Goal: Task Accomplishment & Management: Complete application form

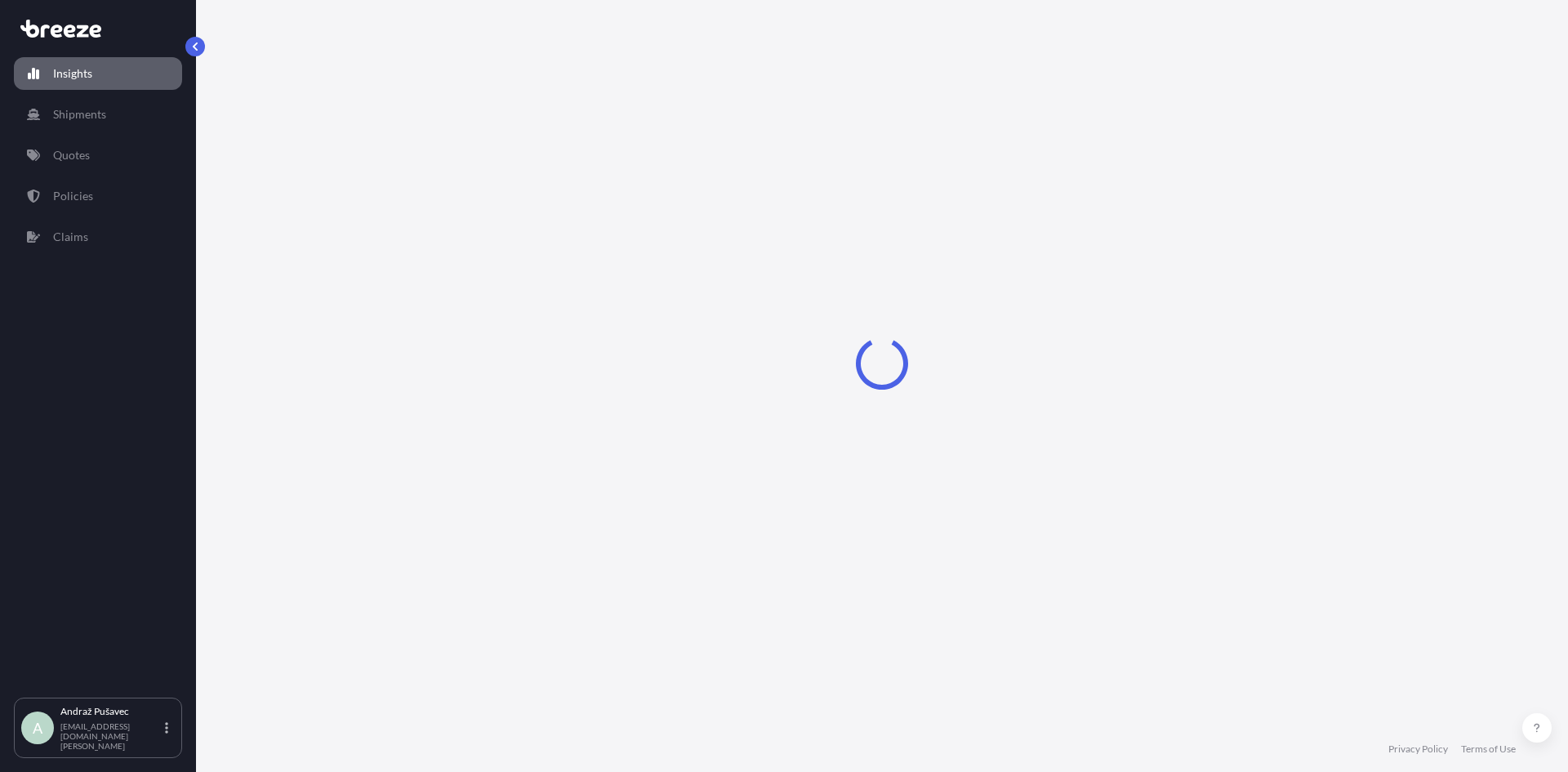
select select "2025"
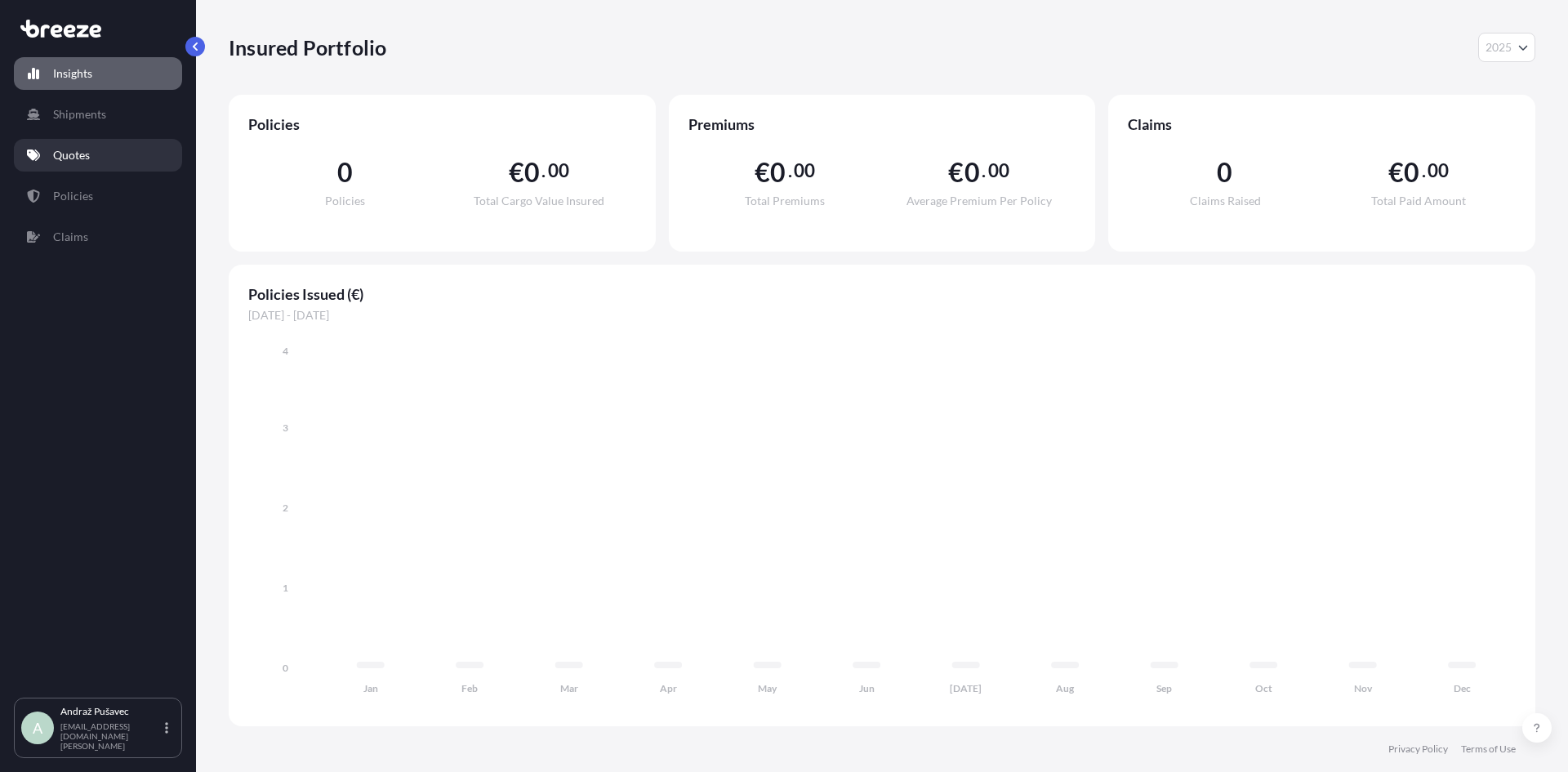
click at [85, 161] on p "Quotes" at bounding box center [71, 155] width 37 height 17
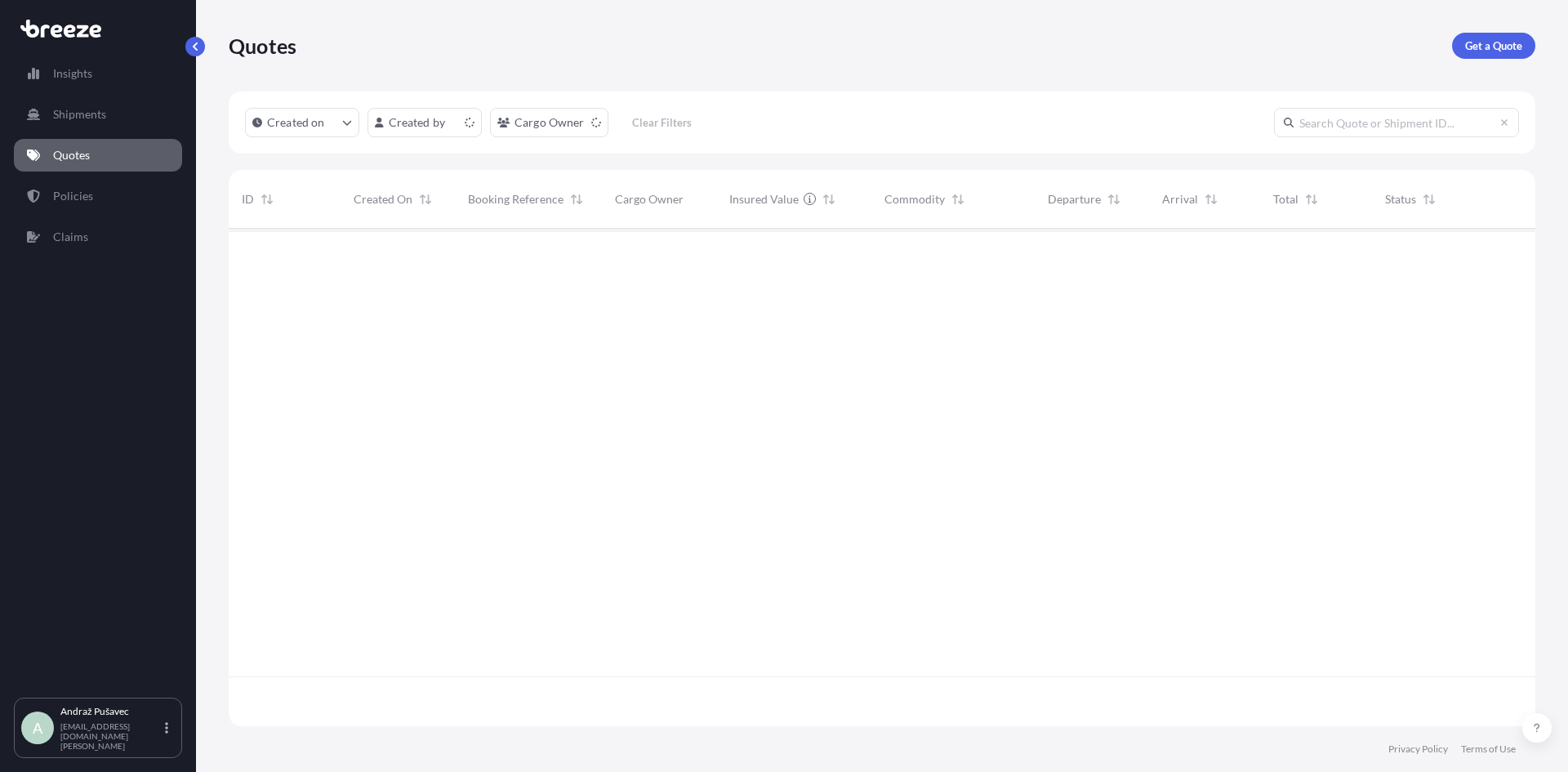
scroll to position [494, 1295]
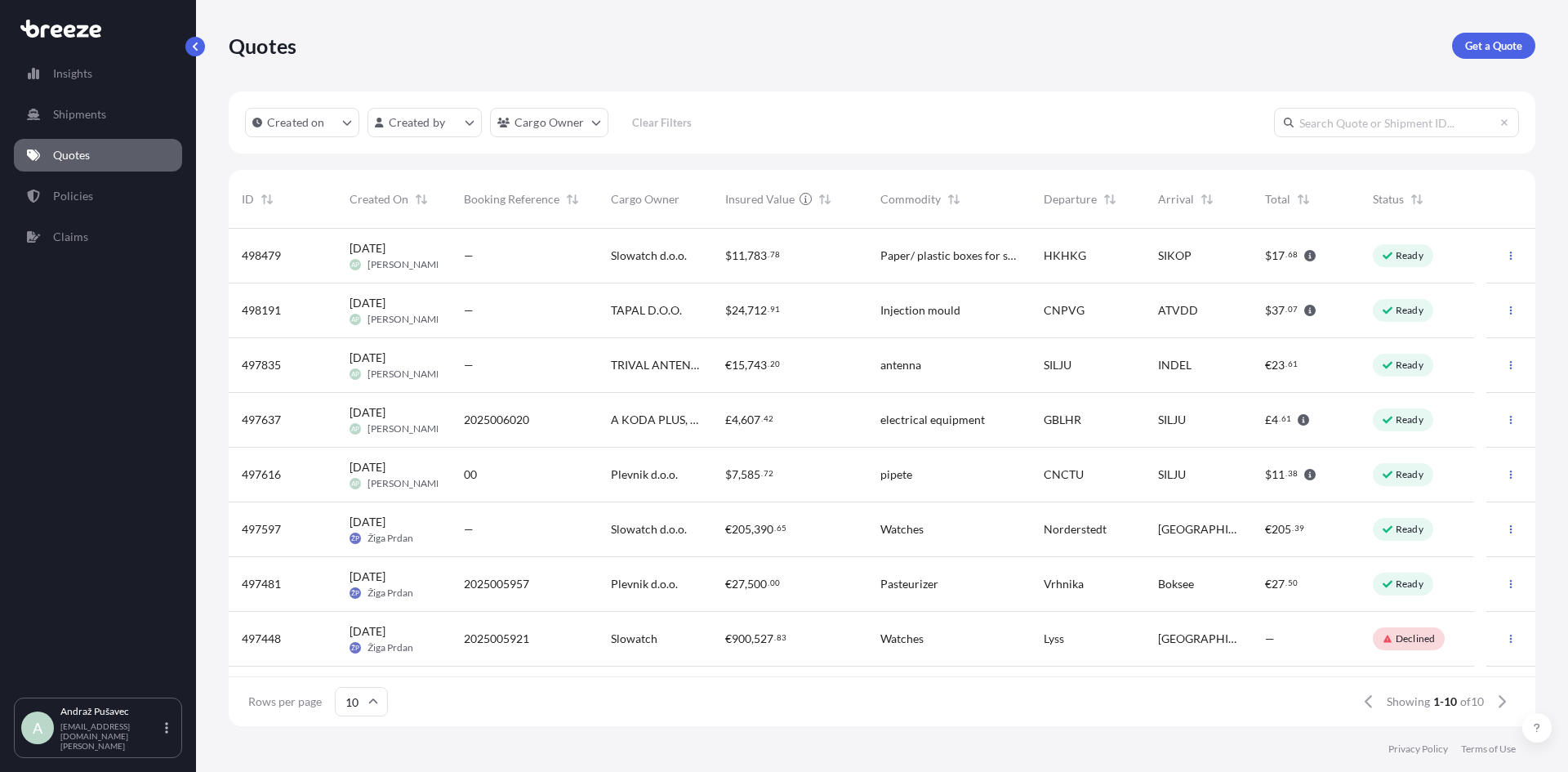
click at [873, 255] on div "Paper/ plastic boxes for storing wathes" at bounding box center [949, 256] width 164 height 55
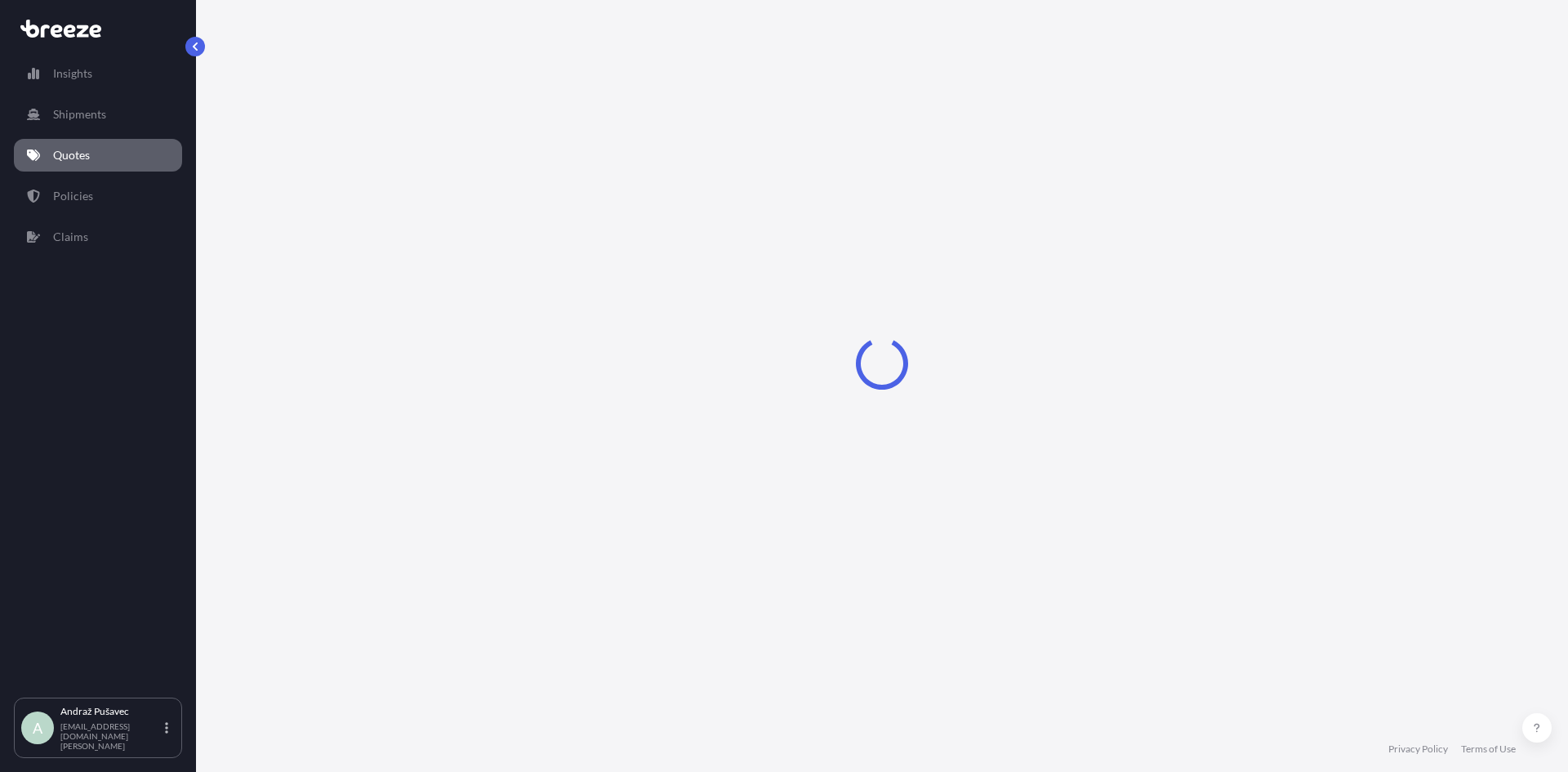
select select "Road"
select select "Sea"
select select "Road"
select select "1"
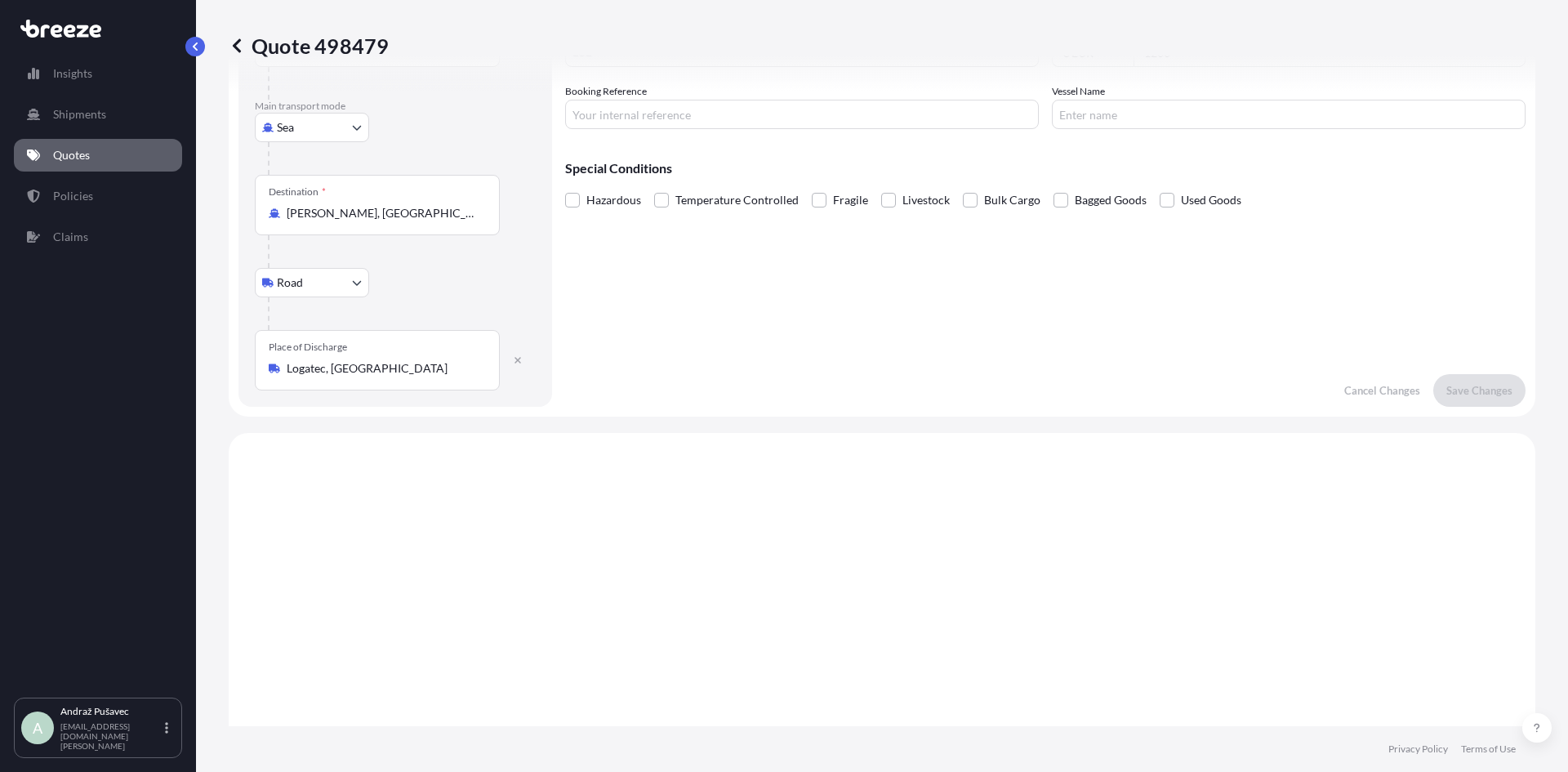
scroll to position [82, 0]
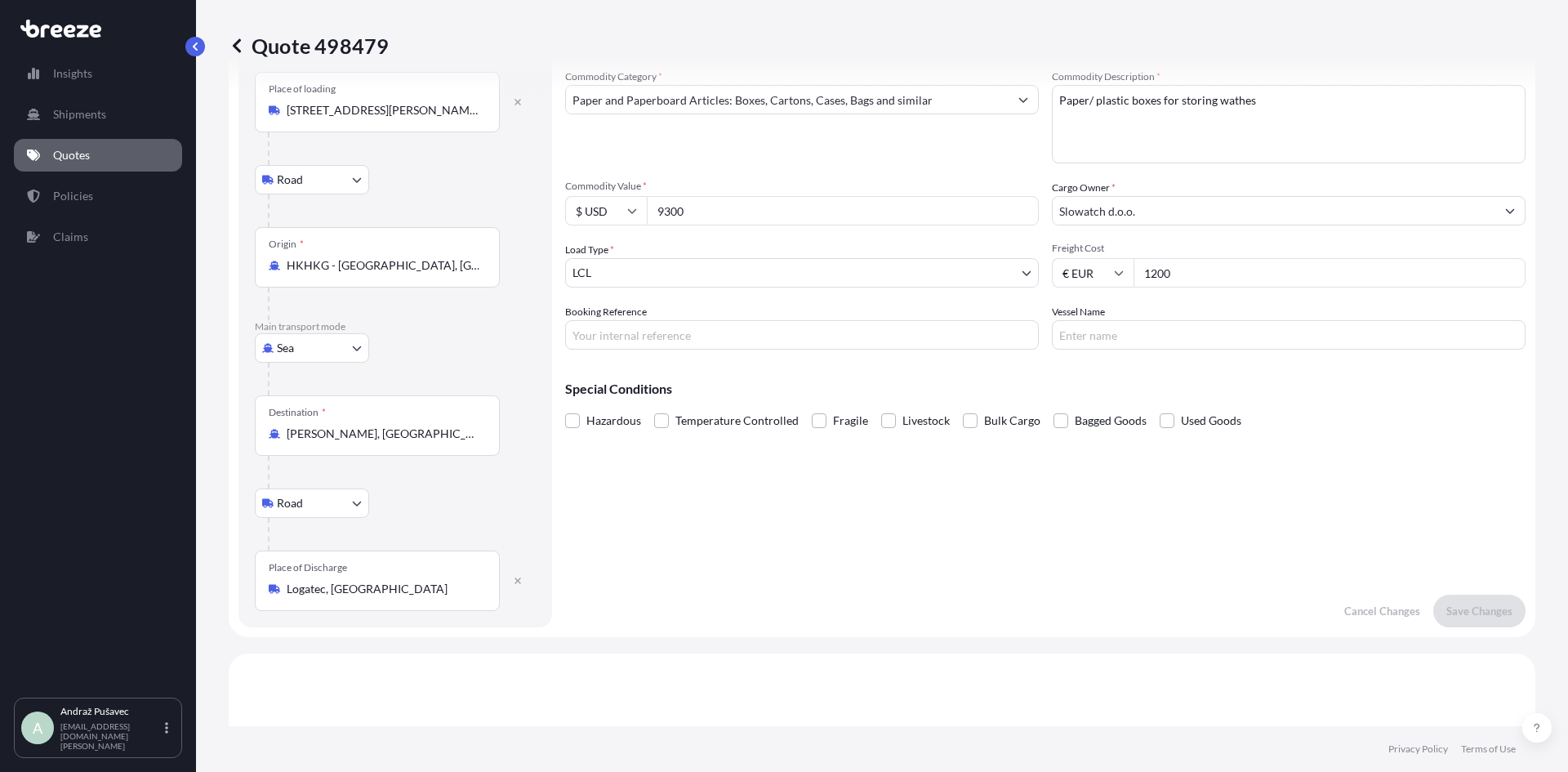
click at [773, 340] on input "Booking Reference" at bounding box center [802, 335] width 474 height 29
paste input "2025006510"
type input "2025006510"
click at [1126, 346] on input "Vessel Name" at bounding box center [1289, 335] width 474 height 29
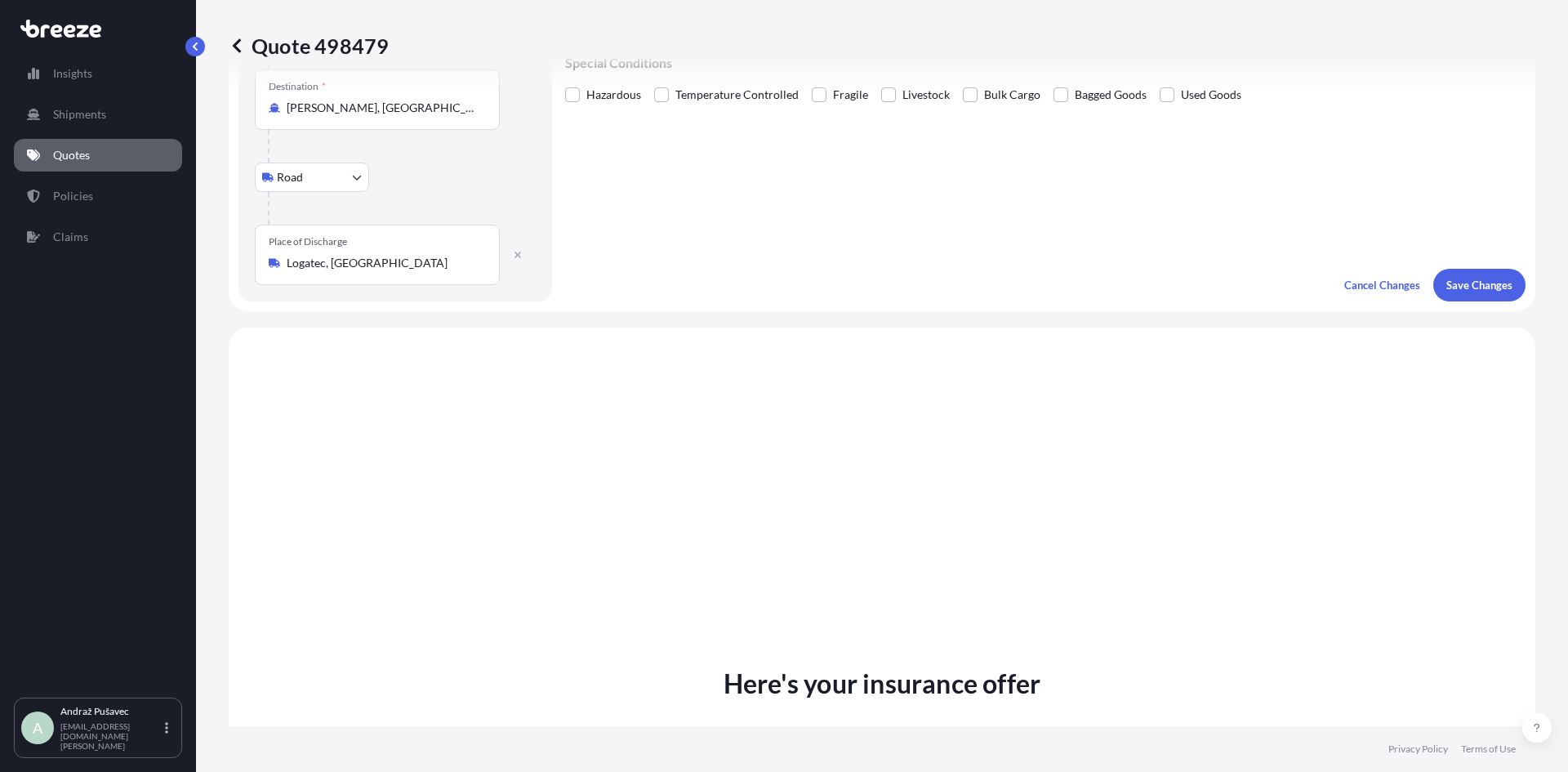
scroll to position [408, 0]
type input "LCL"
click at [1471, 290] on p "Save Changes" at bounding box center [1479, 284] width 66 height 17
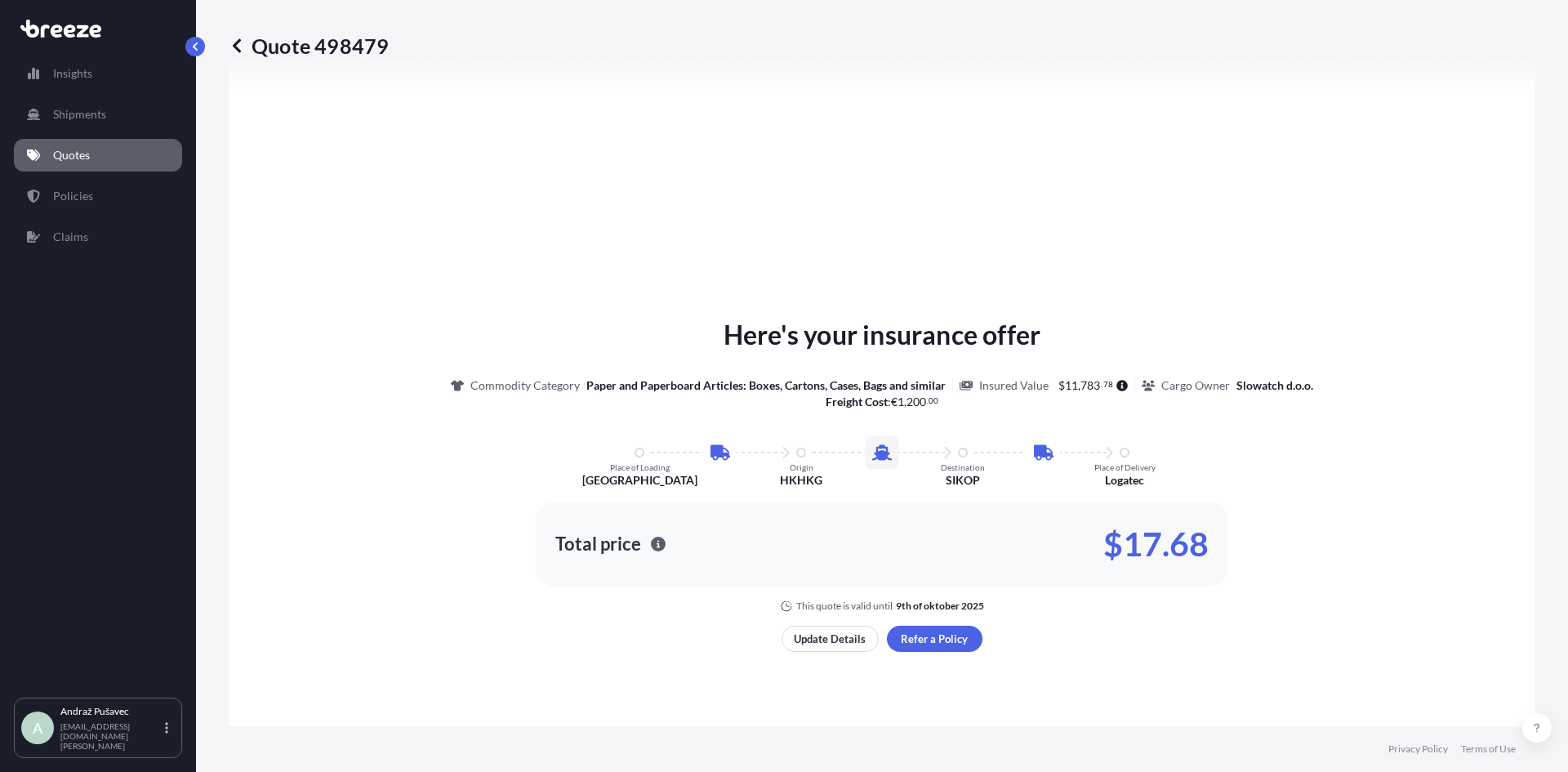
select select "Road"
select select "Sea"
select select "Road"
select select "1"
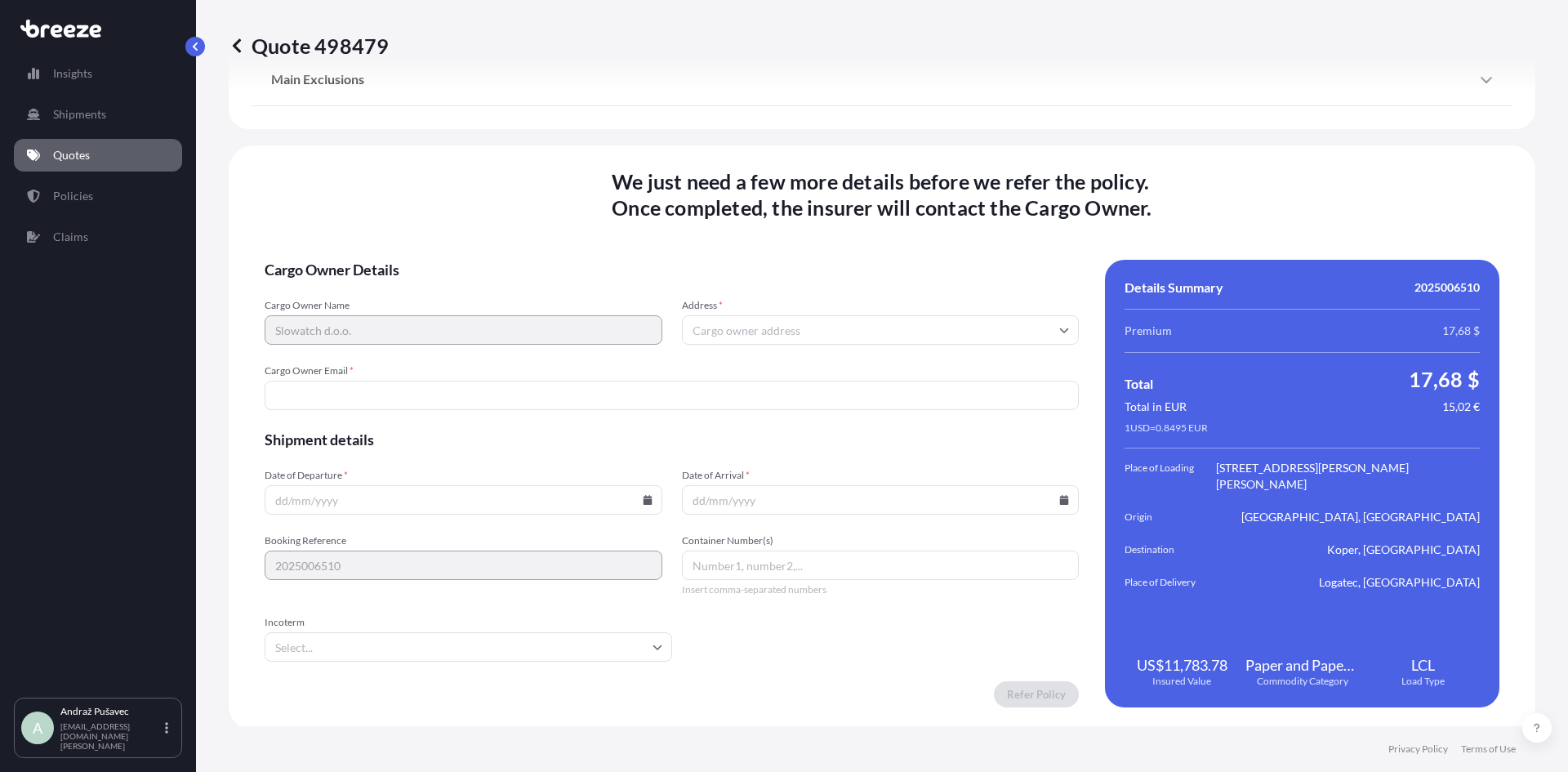
scroll to position [2290, 0]
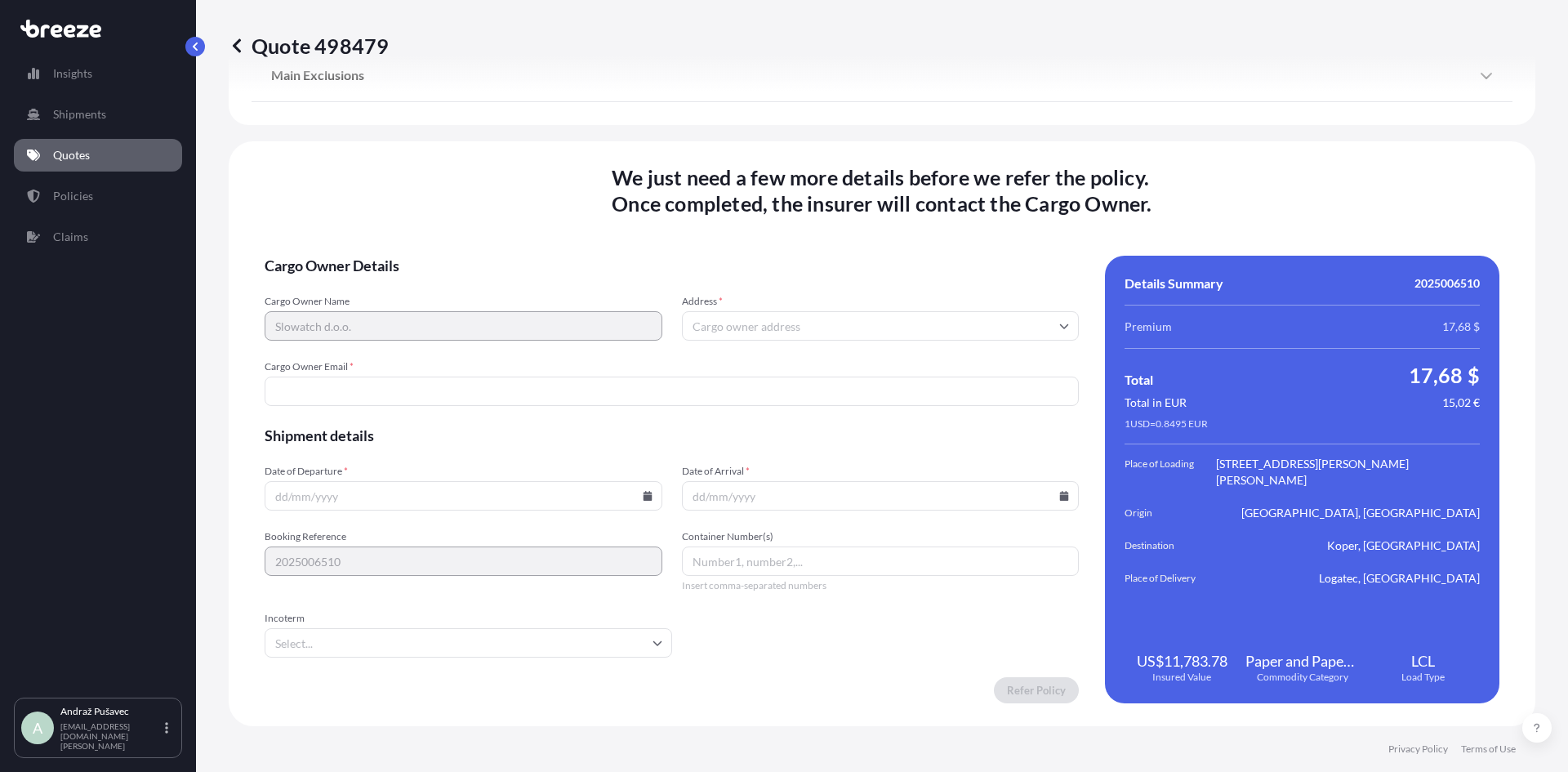
click at [791, 336] on input "Address *" at bounding box center [881, 325] width 398 height 29
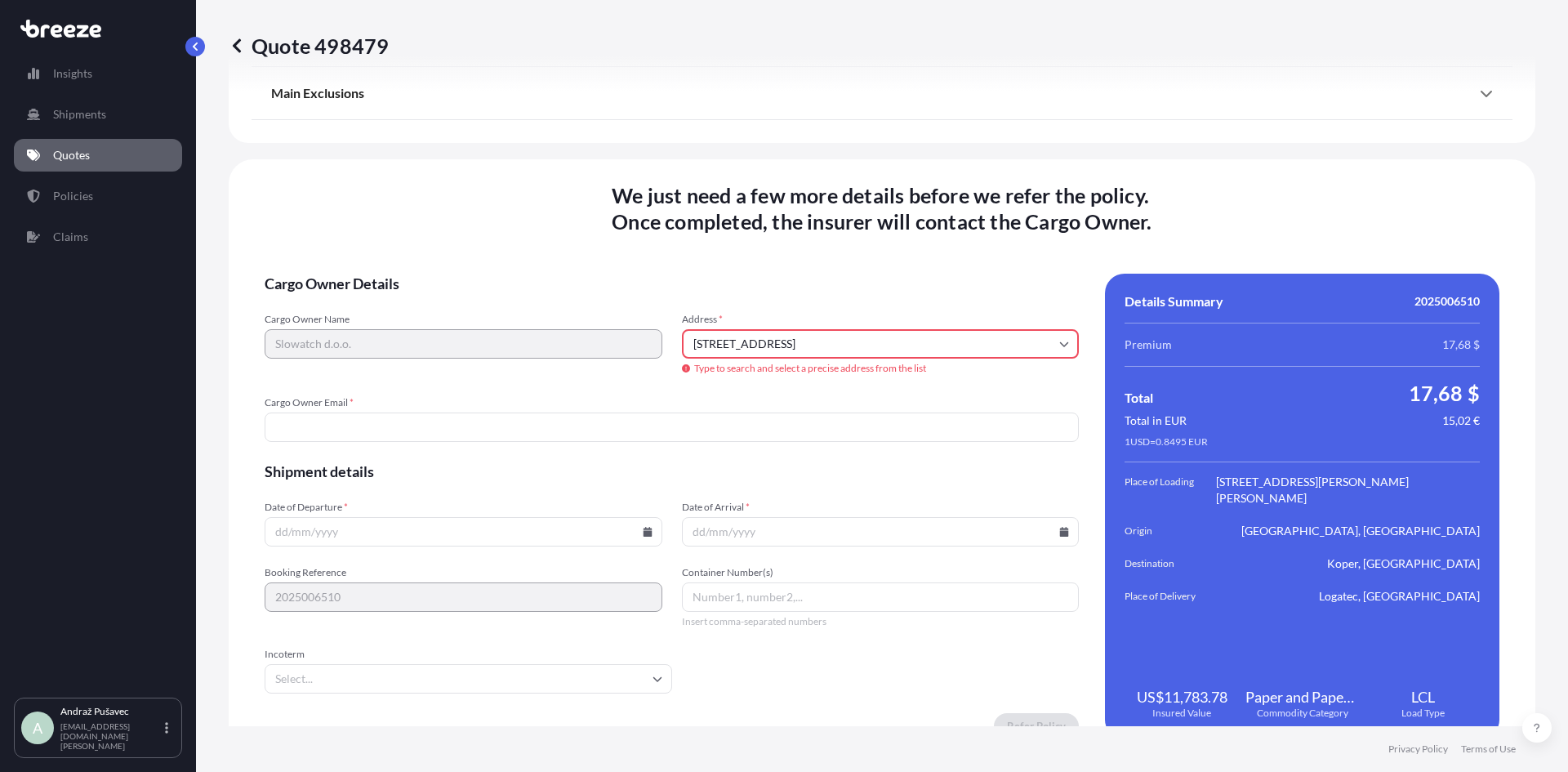
click at [638, 397] on span "Cargo Owner Email *" at bounding box center [672, 402] width 814 height 13
click at [638, 413] on input "Cargo Owner Email *" at bounding box center [672, 427] width 814 height 29
click at [1042, 341] on div "Address * [STREET_ADDRESS] Type to search and select a precise address from the…" at bounding box center [881, 343] width 398 height 62
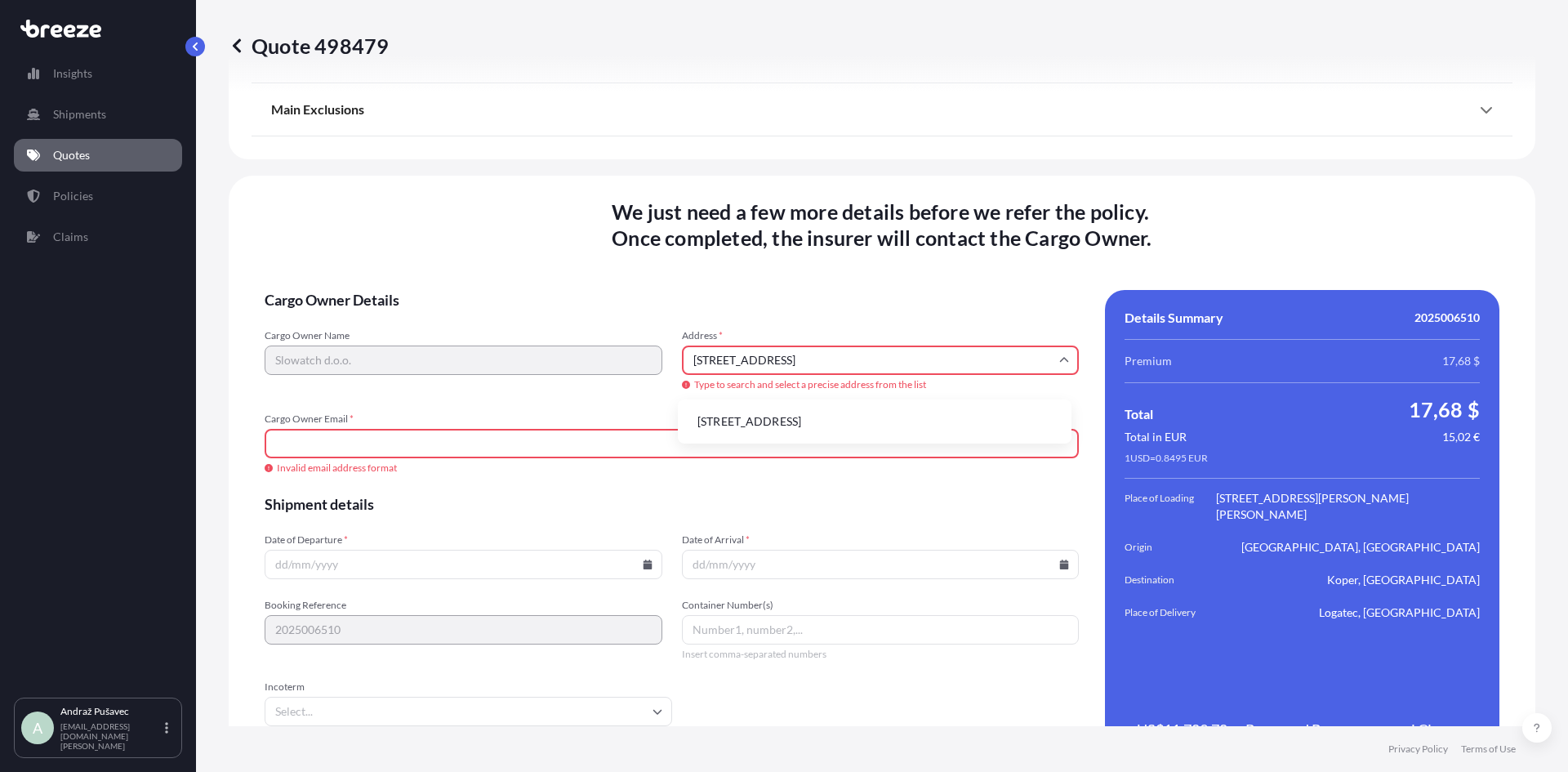
click at [877, 426] on li "[STREET_ADDRESS]" at bounding box center [874, 421] width 380 height 31
type input "[STREET_ADDRESS]"
click at [817, 445] on input "Cargo Owner Email *" at bounding box center [672, 443] width 814 height 29
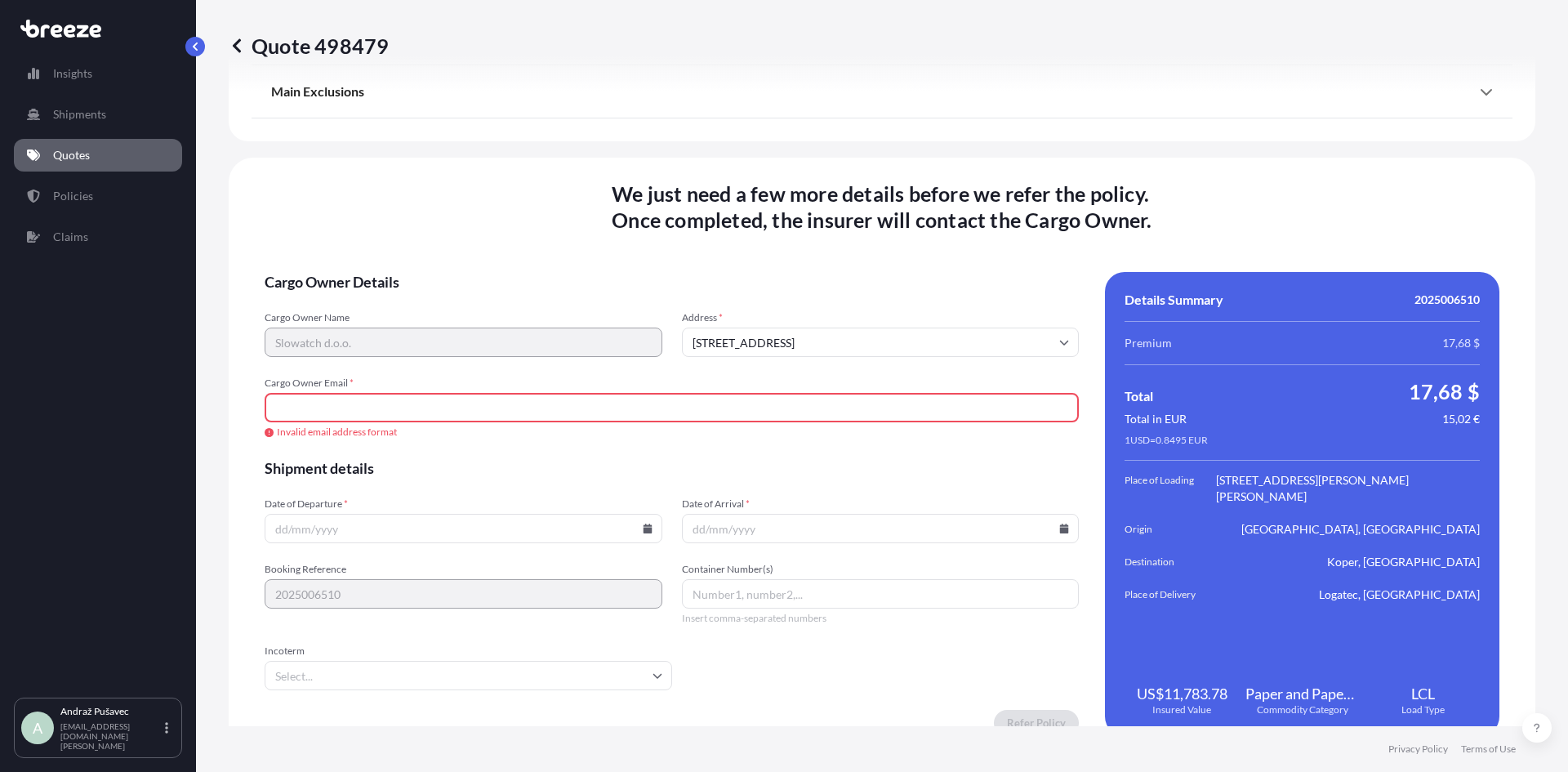
type input "[EMAIL_ADDRESS][DOMAIN_NAME][PERSON_NAME]"
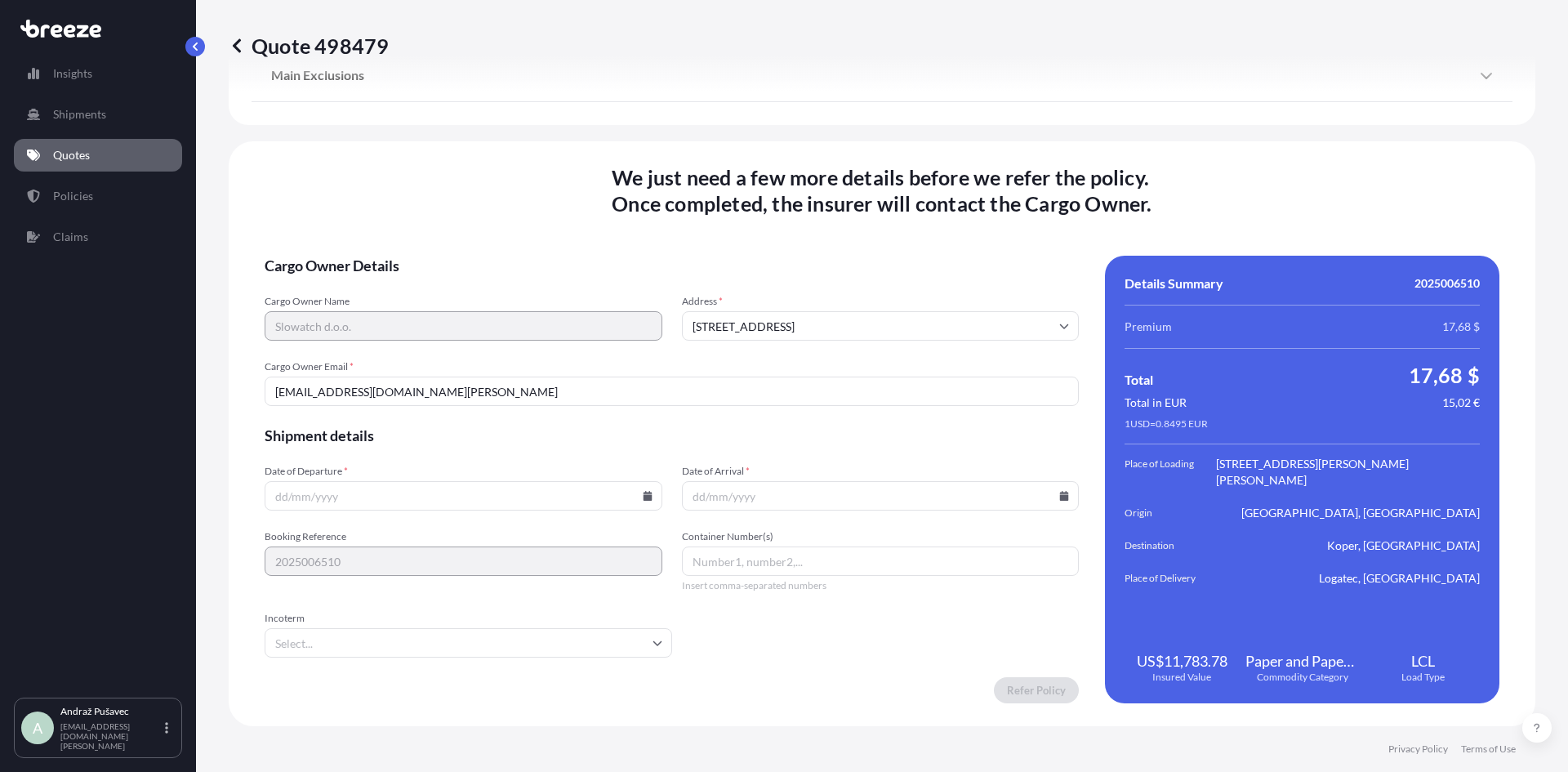
click at [422, 535] on form "Cargo Owner Details Cargo Owner Name Slowatch d.o.o. Address * [STREET_ADDRESS]…" at bounding box center [672, 479] width 814 height 447
click at [439, 507] on input "Date of Departure *" at bounding box center [464, 495] width 398 height 29
click at [644, 499] on icon at bounding box center [647, 496] width 9 height 10
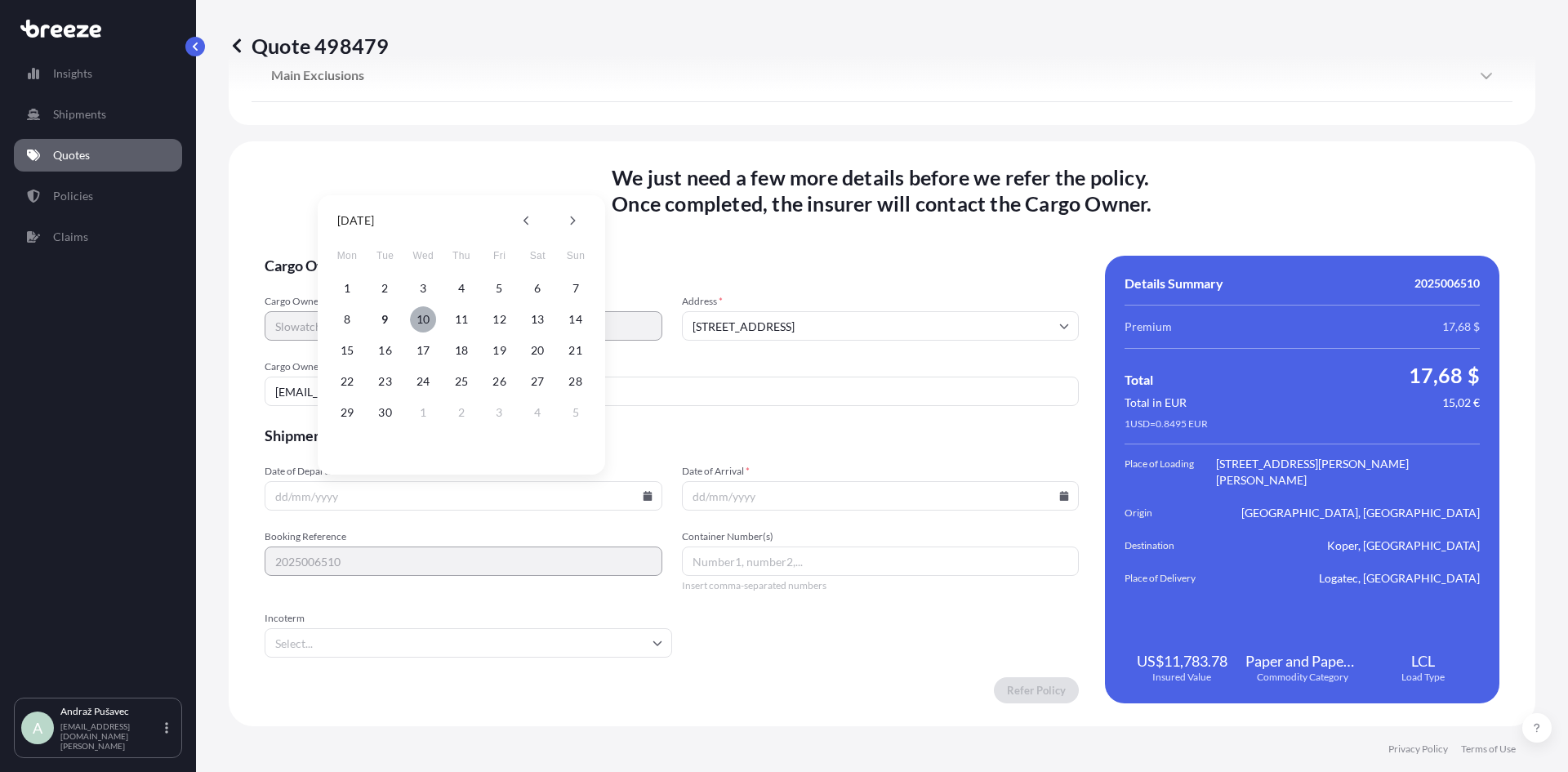
click at [423, 319] on button "10" at bounding box center [423, 320] width 26 height 26
type input "[DATE]"
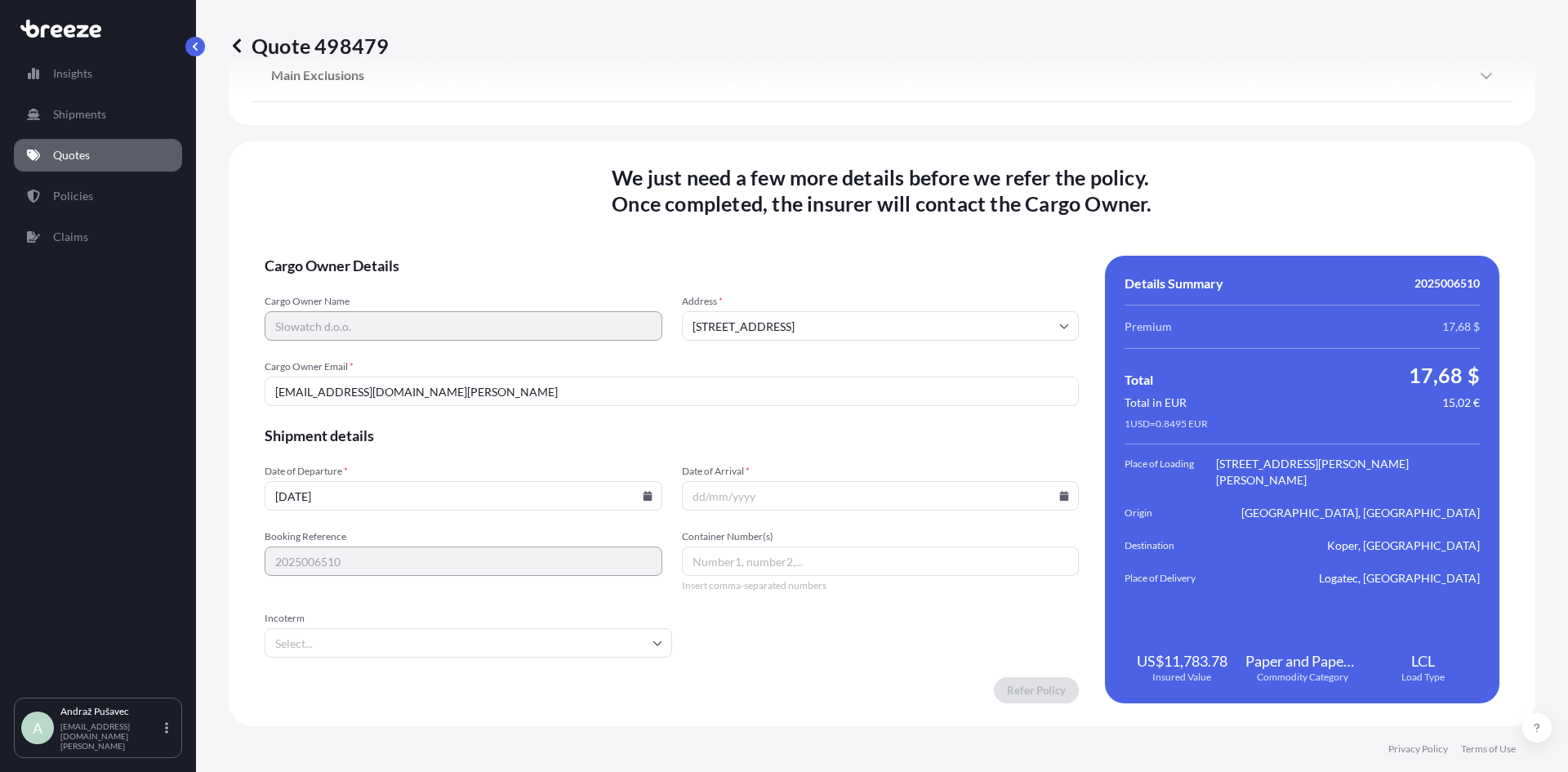
click at [739, 504] on input "Date of Arrival *" at bounding box center [881, 495] width 398 height 29
click at [1060, 493] on icon at bounding box center [1064, 496] width 9 height 10
click at [991, 219] on button at bounding box center [986, 221] width 26 height 26
click at [907, 407] on button "28" at bounding box center [913, 413] width 26 height 26
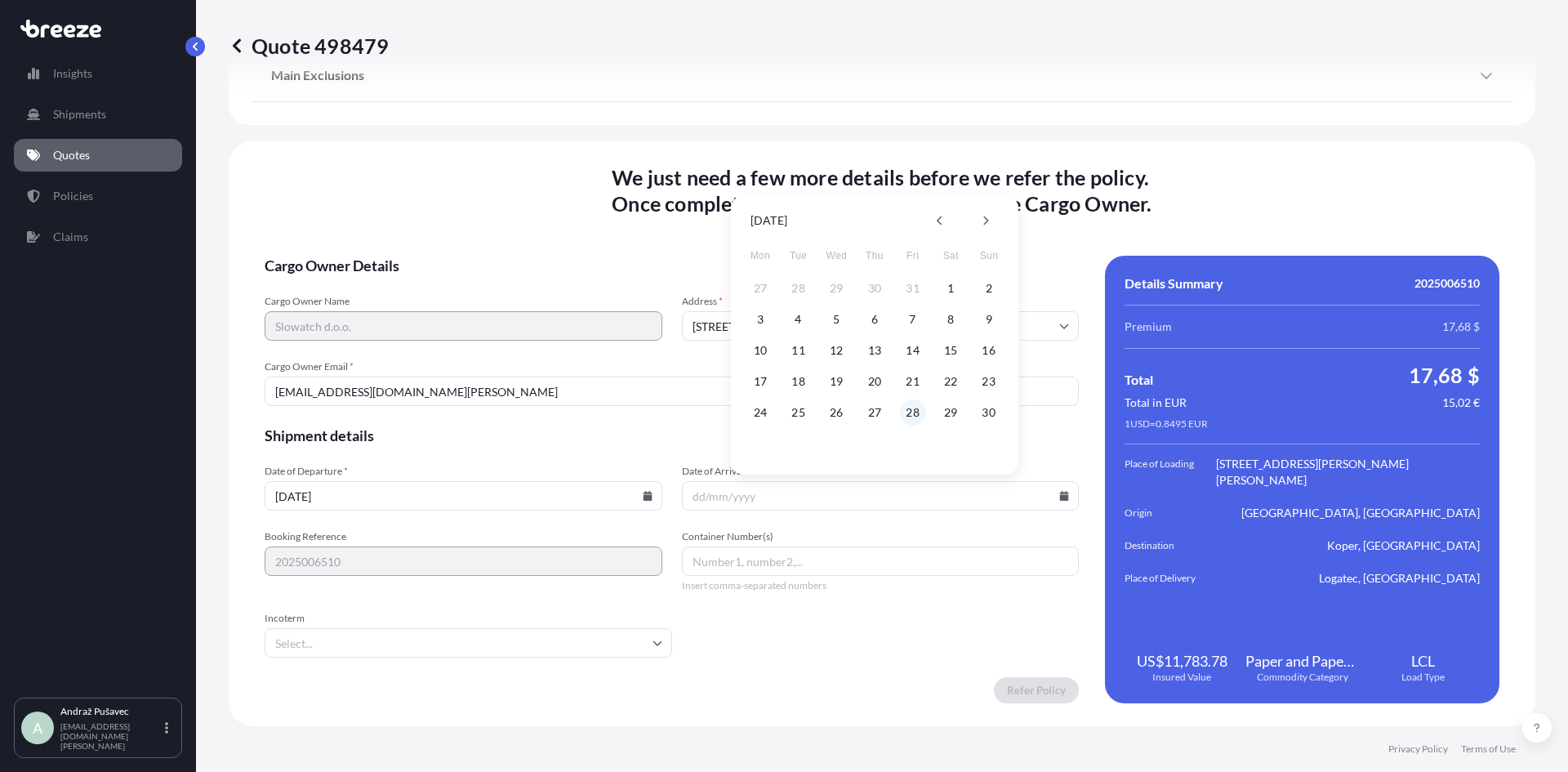
type input "[DATE]"
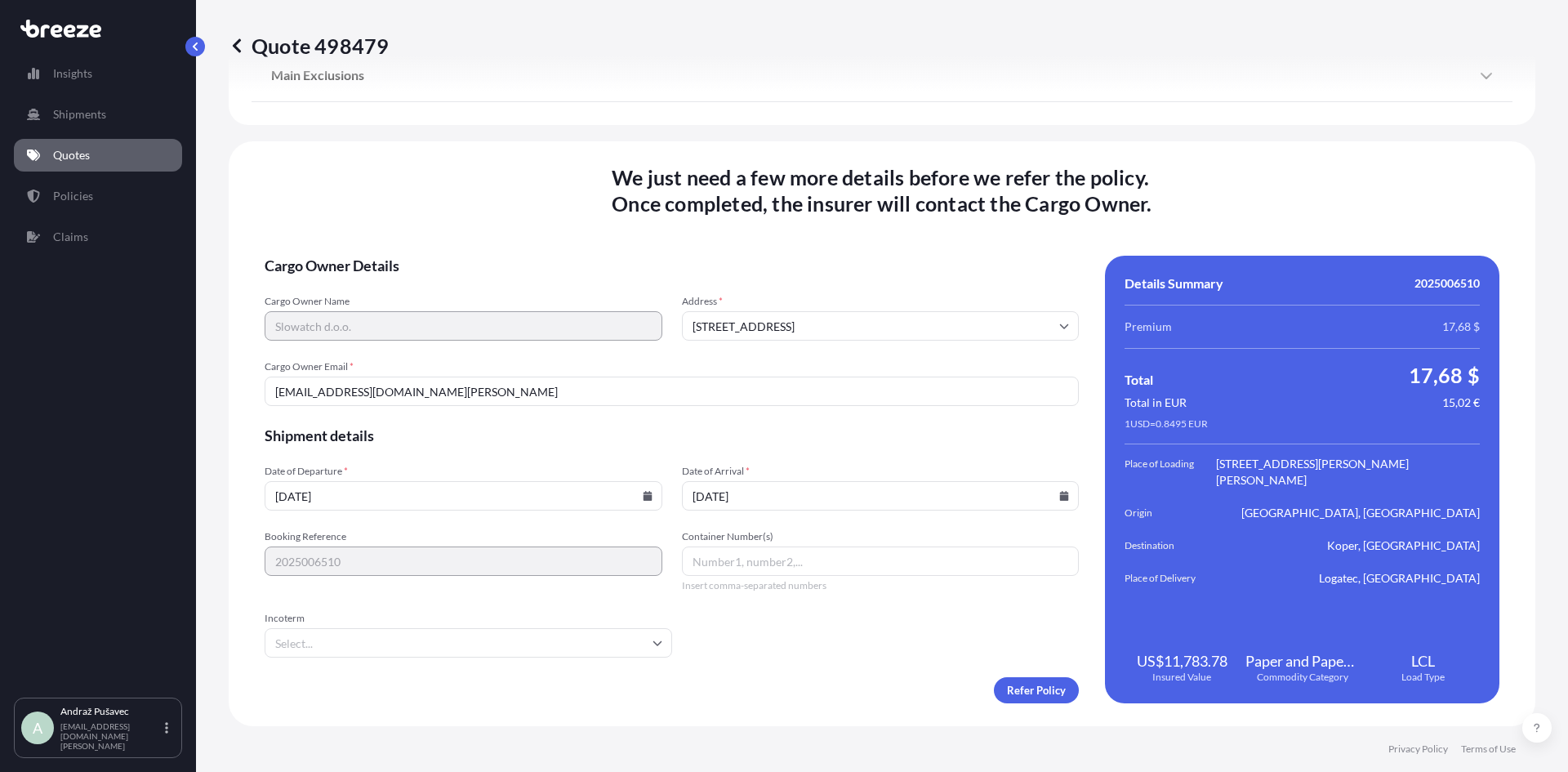
click at [740, 556] on input "Container Number(s)" at bounding box center [881, 561] width 398 height 29
type input "LCL"
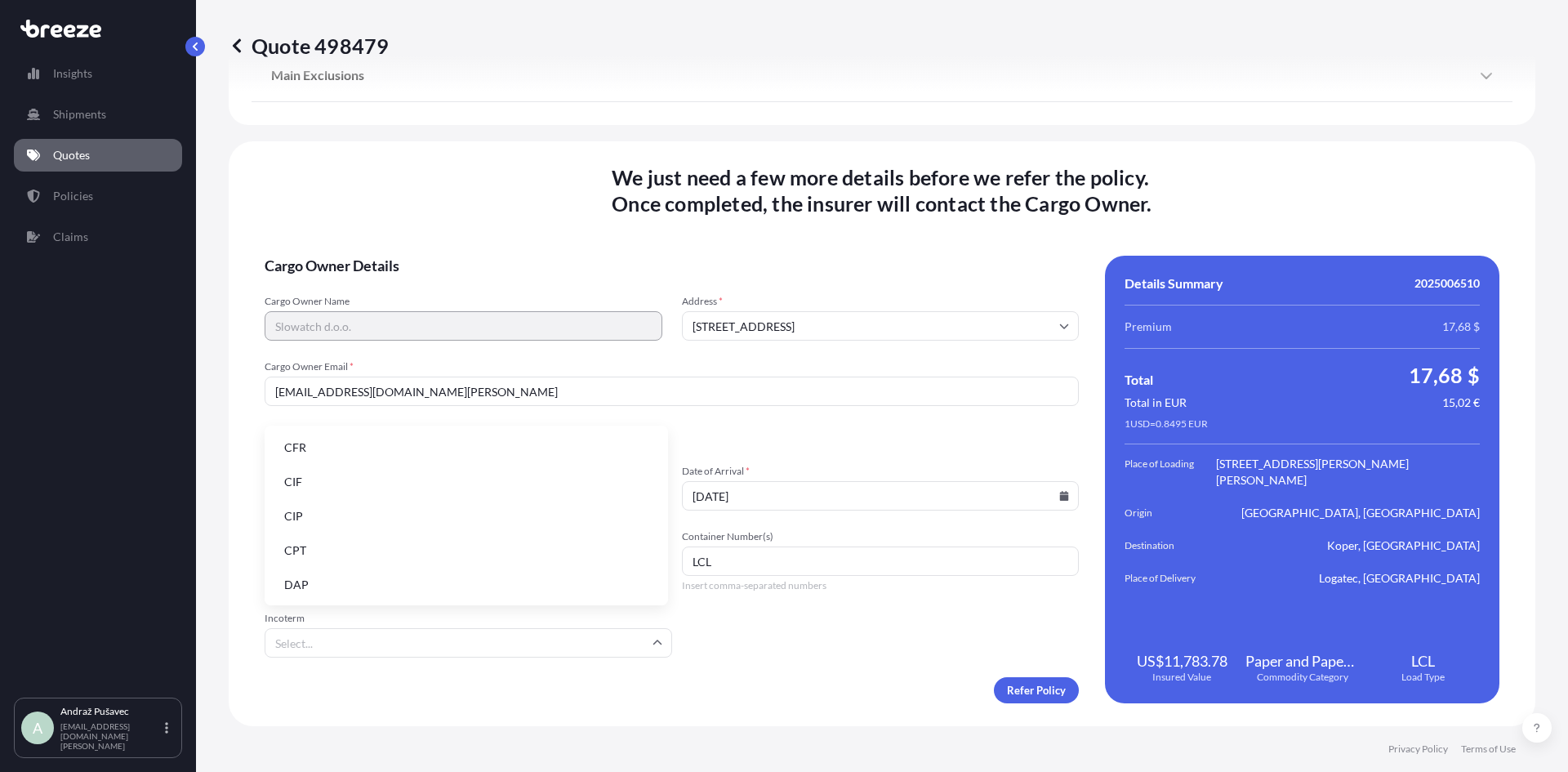
click at [543, 644] on input "Incoterm" at bounding box center [468, 642] width 408 height 29
click at [493, 528] on li "EXW" at bounding box center [466, 524] width 390 height 31
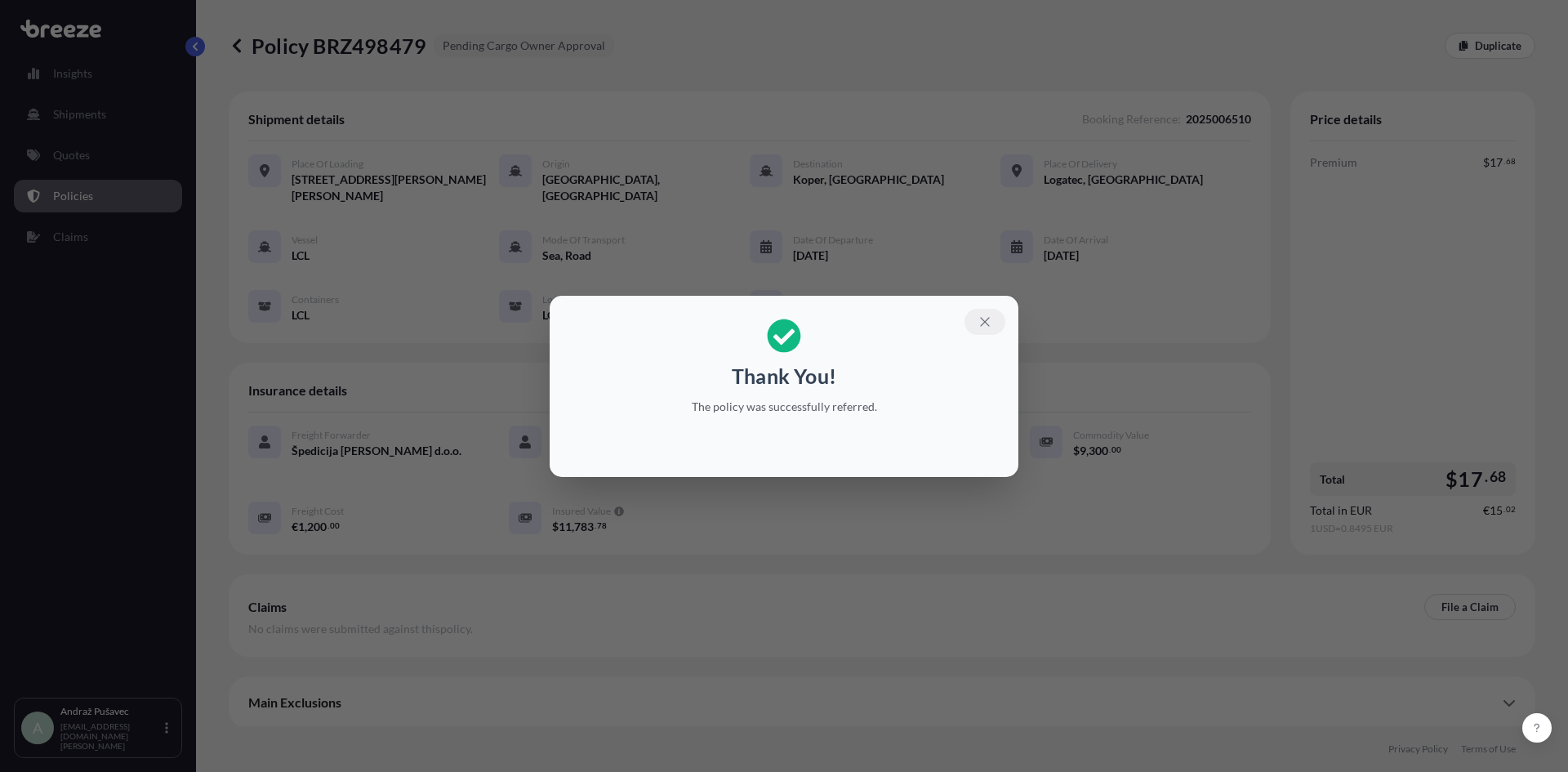
click at [978, 311] on button "button" at bounding box center [985, 322] width 40 height 26
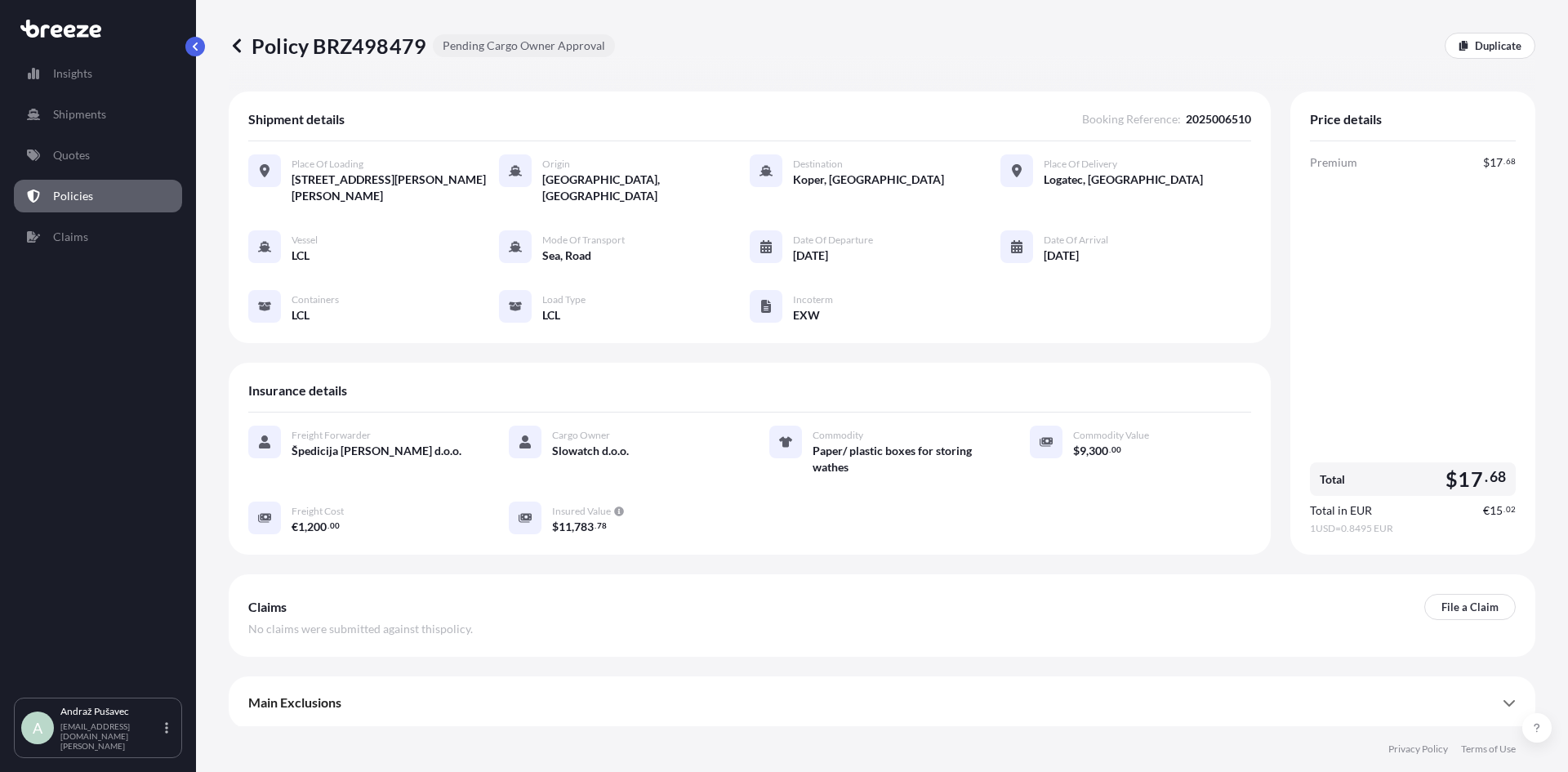
click at [242, 45] on icon at bounding box center [237, 46] width 17 height 17
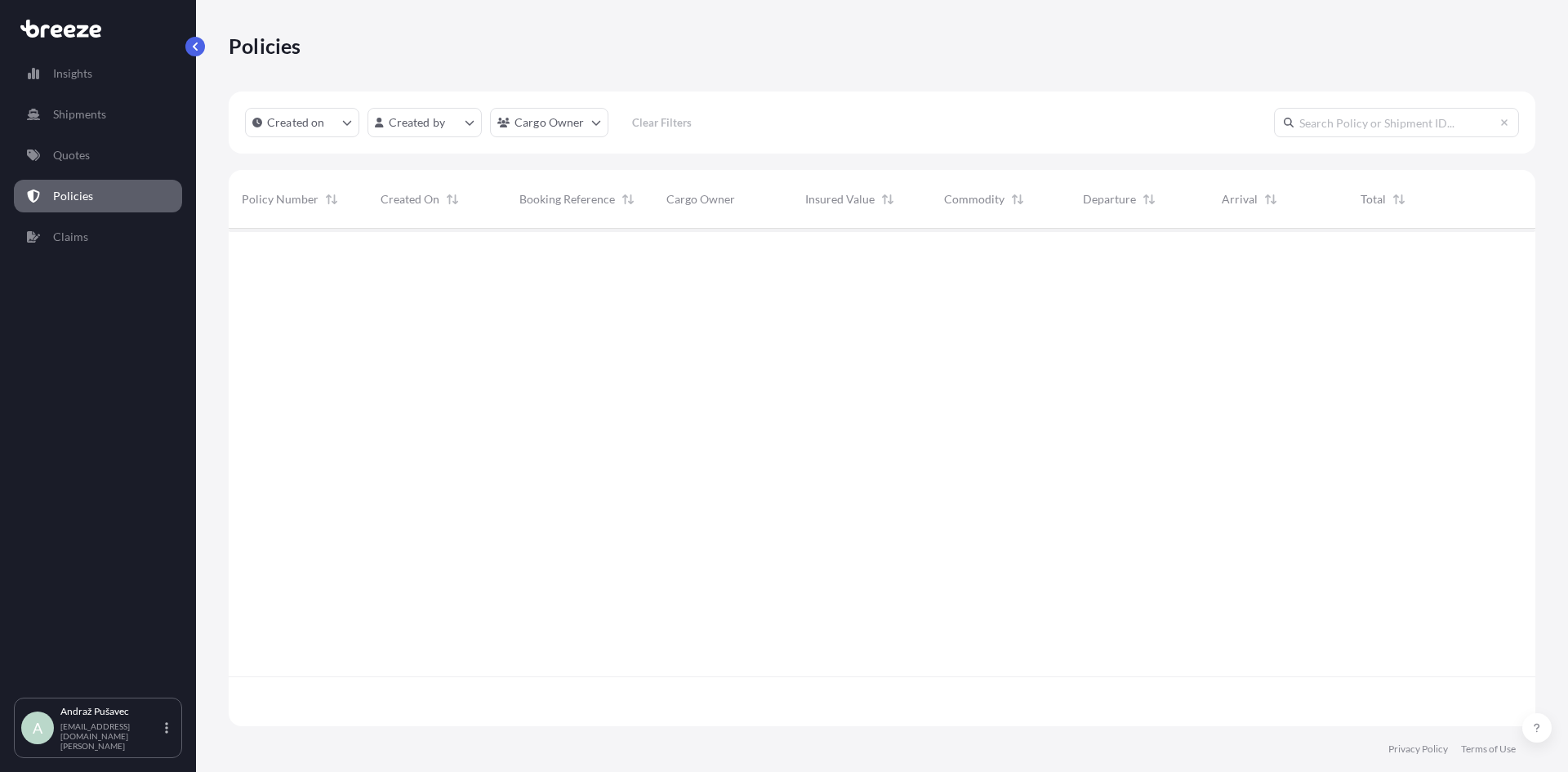
scroll to position [494, 1295]
click at [1514, 254] on icon "button" at bounding box center [1511, 255] width 10 height 10
